Goal: Find specific page/section: Find specific page/section

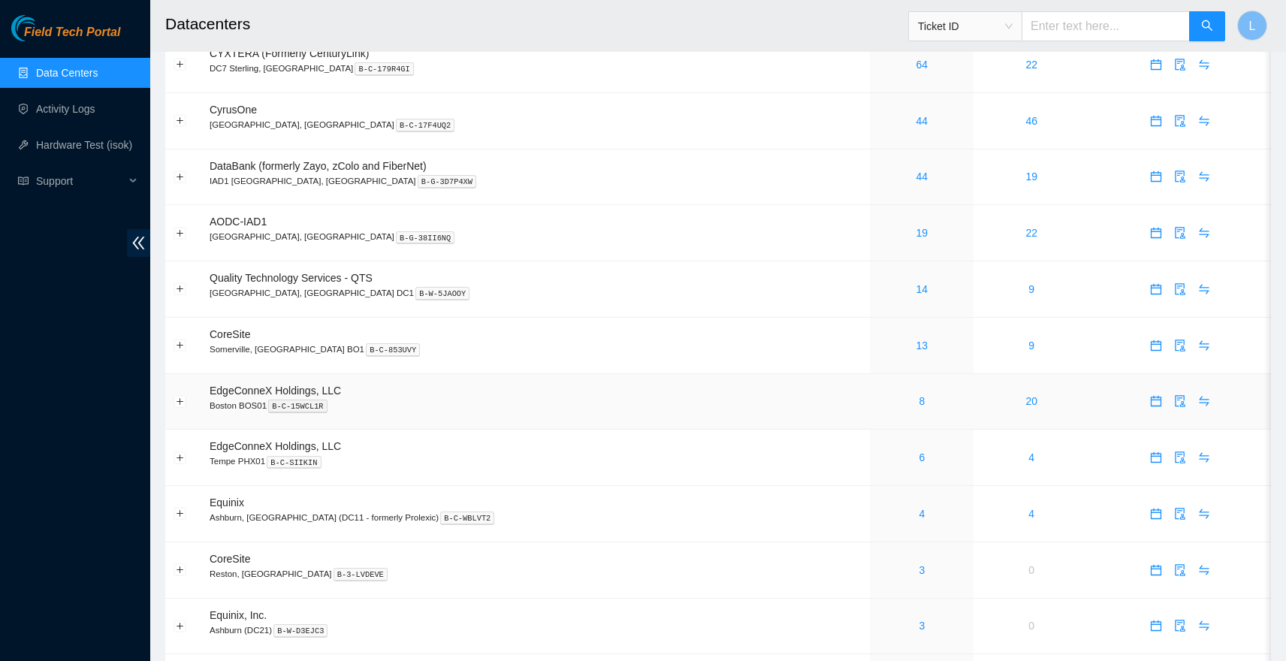
scroll to position [66, 0]
click at [918, 511] on link "4" at bounding box center [921, 512] width 6 height 12
